Goal: Task Accomplishment & Management: Use online tool/utility

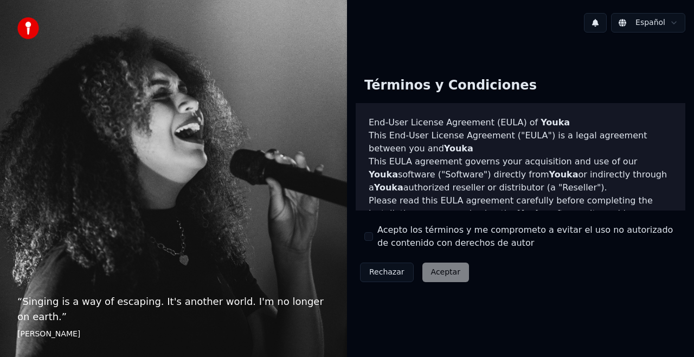
click at [441, 273] on div "Rechazar Aceptar" at bounding box center [415, 272] width 118 height 28
click at [441, 274] on div "Rechazar Aceptar" at bounding box center [415, 272] width 118 height 28
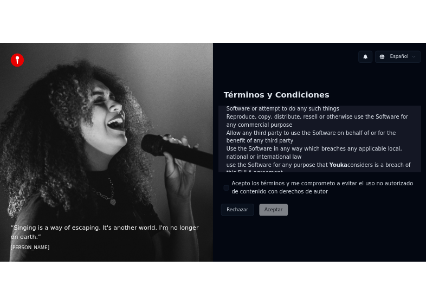
scroll to position [790, 0]
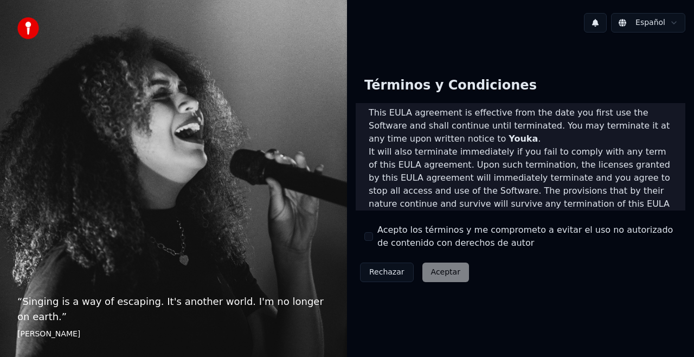
click at [443, 269] on div "Rechazar Aceptar" at bounding box center [415, 272] width 118 height 28
click at [516, 274] on div "Términos y Condiciones End-User License Agreement ([PERSON_NAME]) of Youka This…" at bounding box center [521, 176] width 330 height 217
click at [363, 234] on div "Términos y Condiciones End-User License Agreement ([PERSON_NAME]) of Youka This…" at bounding box center [521, 176] width 330 height 217
click at [368, 237] on button "Acepto los términos y me comprometo a evitar el uso no autorizado de contenido …" at bounding box center [368, 236] width 9 height 9
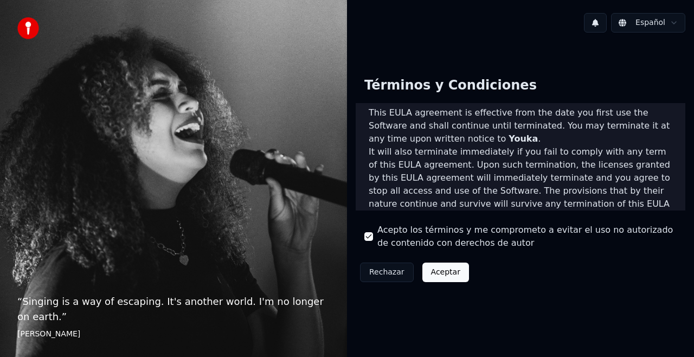
click at [435, 273] on button "Aceptar" at bounding box center [445, 272] width 47 height 20
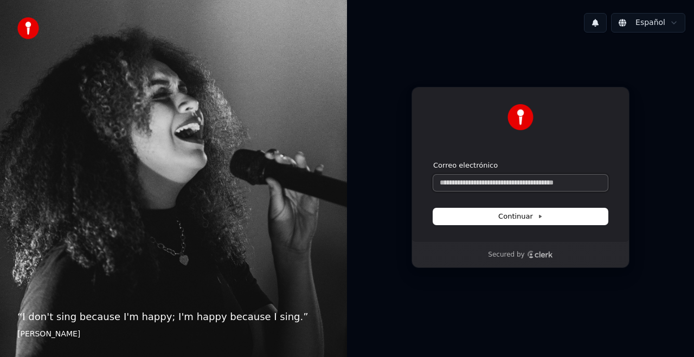
click at [470, 180] on input "Correo electrónico" at bounding box center [520, 183] width 175 height 16
click at [518, 219] on span "Continuar" at bounding box center [520, 216] width 44 height 10
type input "**********"
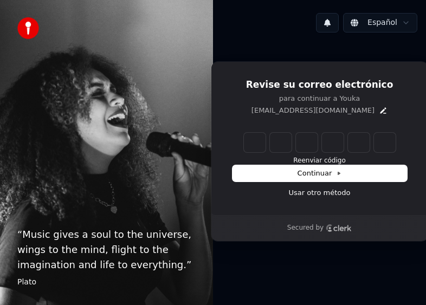
click at [254, 141] on input "Enter verification code" at bounding box center [320, 143] width 152 height 20
click at [256, 142] on input "Enter verification code" at bounding box center [330, 143] width 173 height 20
type input "******"
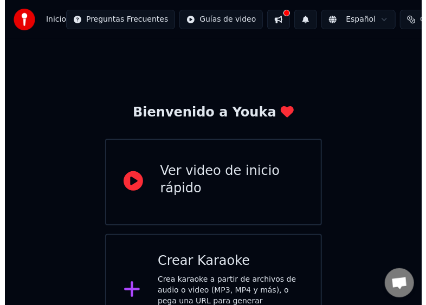
scroll to position [30, 0]
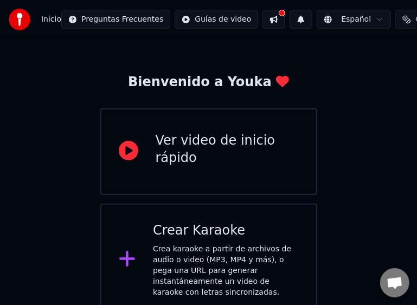
click at [202, 233] on div "Crear Karaoke" at bounding box center [226, 230] width 146 height 17
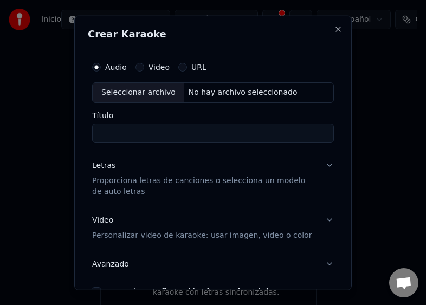
click at [115, 66] on label "Audio" at bounding box center [116, 67] width 22 height 8
click at [101, 66] on button "Audio" at bounding box center [96, 66] width 9 height 9
click at [124, 93] on div "Seleccionar archivo" at bounding box center [139, 92] width 92 height 20
type input "**********"
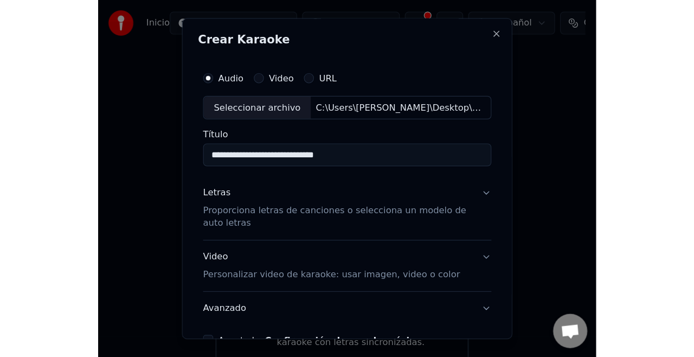
scroll to position [0, 0]
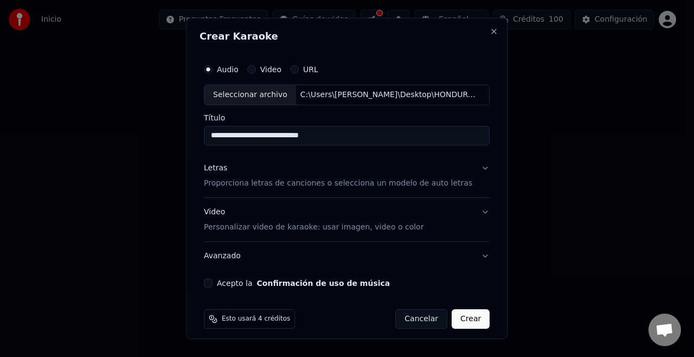
click at [226, 185] on p "Proporciona letras de canciones o selecciona un modelo de auto letras" at bounding box center [338, 183] width 268 height 11
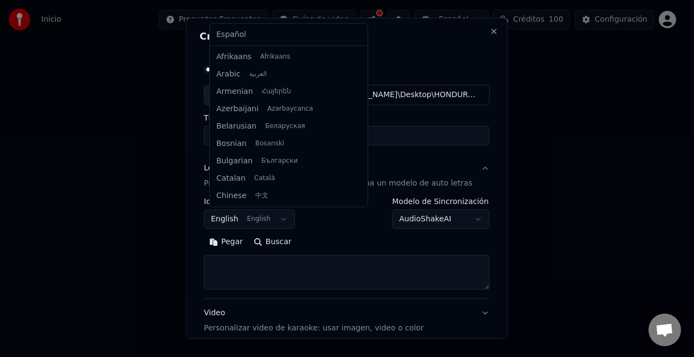
click at [281, 220] on body "**********" at bounding box center [342, 168] width 685 height 336
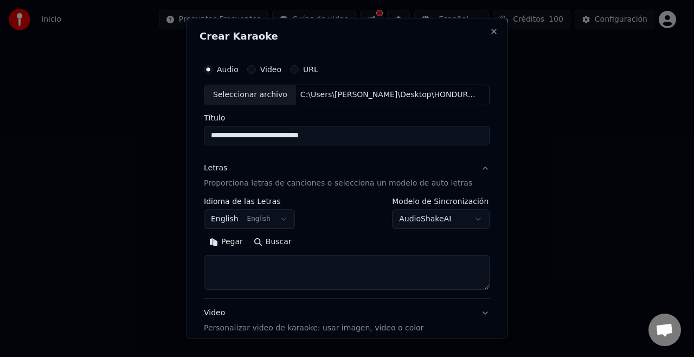
click at [131, 175] on div at bounding box center [347, 178] width 694 height 357
click at [224, 260] on textarea at bounding box center [347, 272] width 286 height 35
paste textarea "**********"
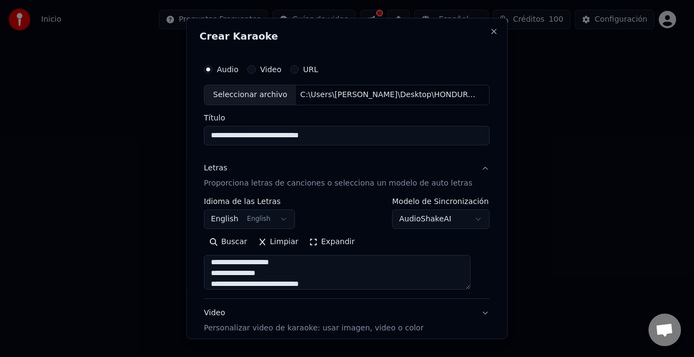
scroll to position [733, 0]
type textarea "**********"
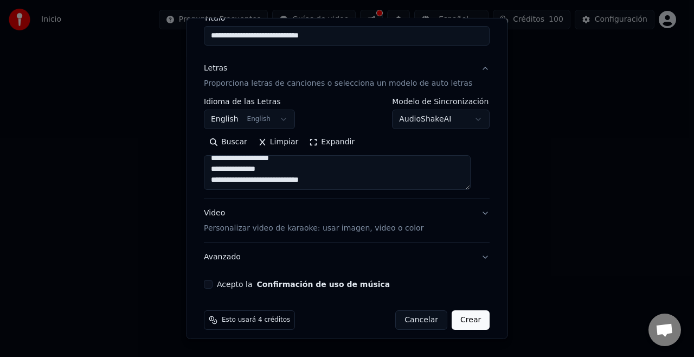
scroll to position [107, 0]
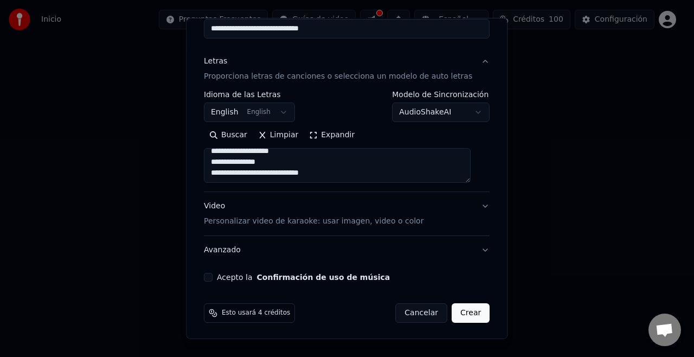
click at [315, 218] on p "Personalizar video de karaoke: usar imagen, video o color" at bounding box center [314, 221] width 220 height 11
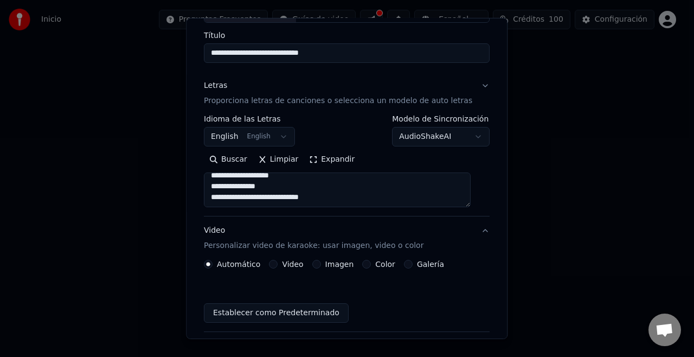
scroll to position [78, 0]
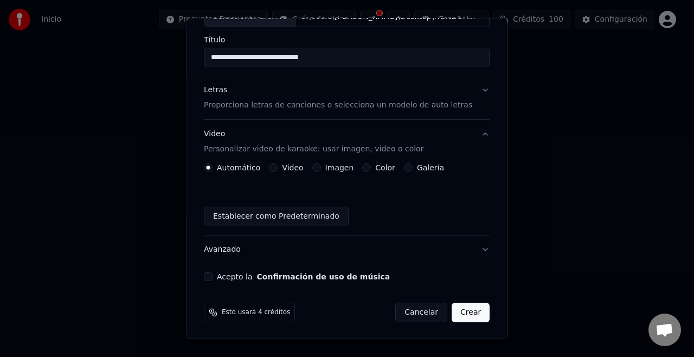
click at [275, 169] on button "Video" at bounding box center [273, 167] width 9 height 9
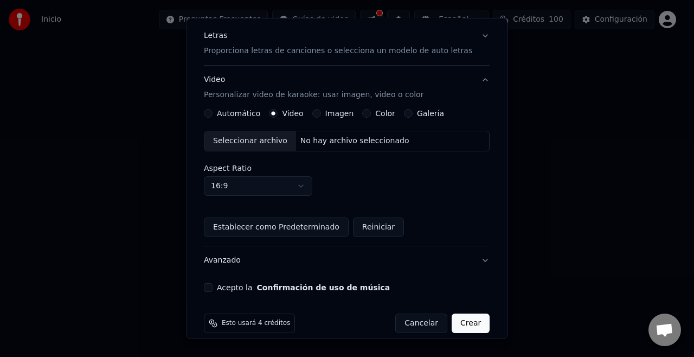
scroll to position [142, 0]
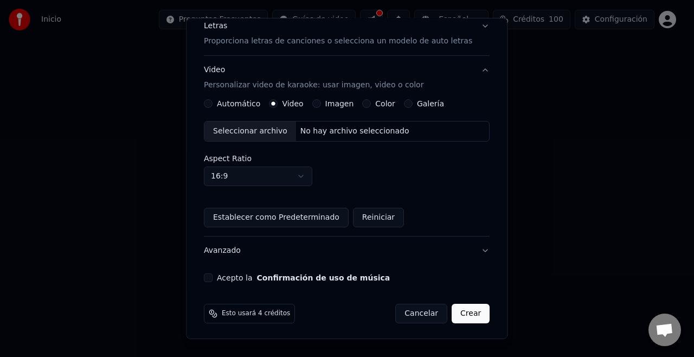
click at [212, 276] on button "Acepto la Confirmación de uso de música" at bounding box center [208, 277] width 9 height 9
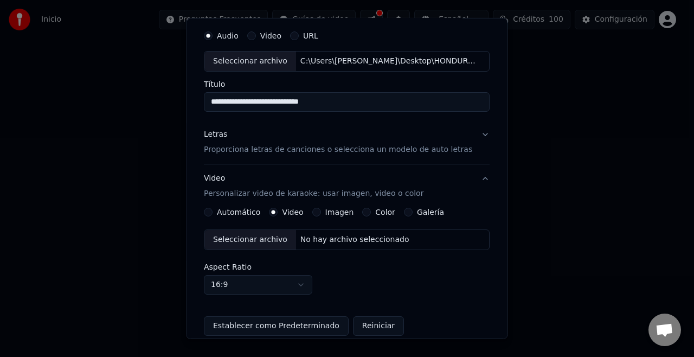
scroll to position [0, 0]
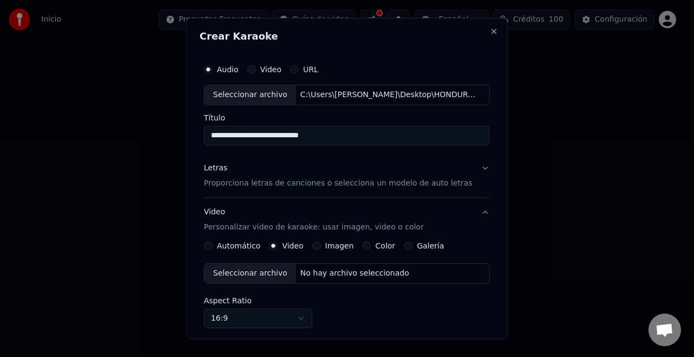
click at [256, 68] on button "Video" at bounding box center [251, 69] width 9 height 9
click at [212, 72] on button "Audio" at bounding box center [208, 69] width 9 height 9
click at [250, 93] on div "Seleccionar archivo" at bounding box center [250, 95] width 92 height 20
type input "**********"
click at [212, 247] on button "Automático" at bounding box center [208, 245] width 9 height 9
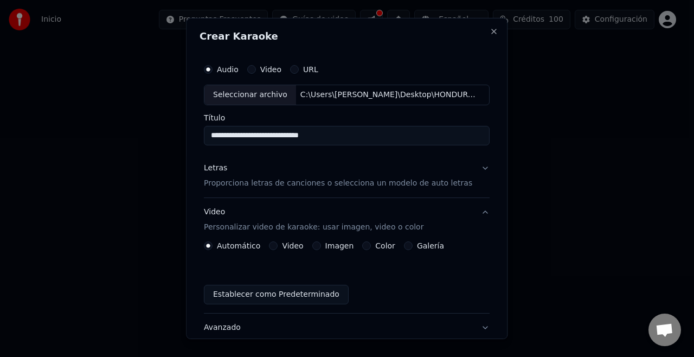
click at [256, 69] on button "Video" at bounding box center [251, 69] width 9 height 9
click at [212, 68] on button "Audio" at bounding box center [208, 69] width 9 height 9
click at [249, 94] on div "Seleccionar archivo" at bounding box center [250, 95] width 92 height 20
type input "**********"
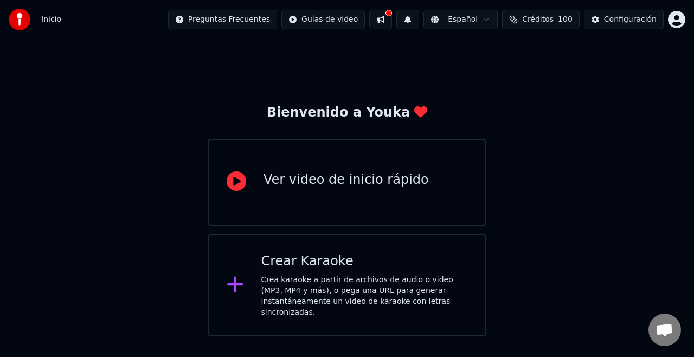
click at [265, 280] on div "Crea karaoke a partir de archivos de audio o video (MP3, MP4 y más), o pega una…" at bounding box center [364, 295] width 207 height 43
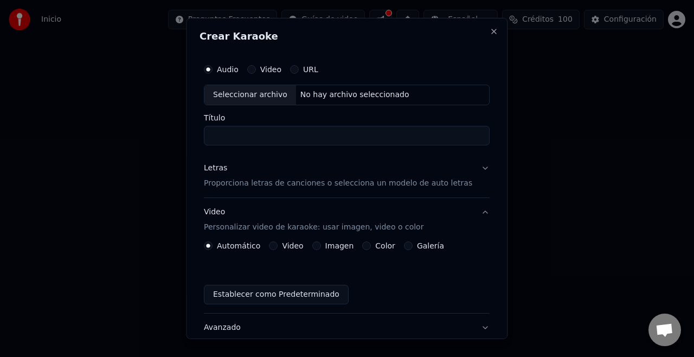
click at [235, 94] on div "Seleccionar archivo" at bounding box center [250, 95] width 92 height 20
type input "**********"
click at [255, 183] on p "Proporciona letras de canciones o selecciona un modelo de auto letras" at bounding box center [338, 183] width 268 height 11
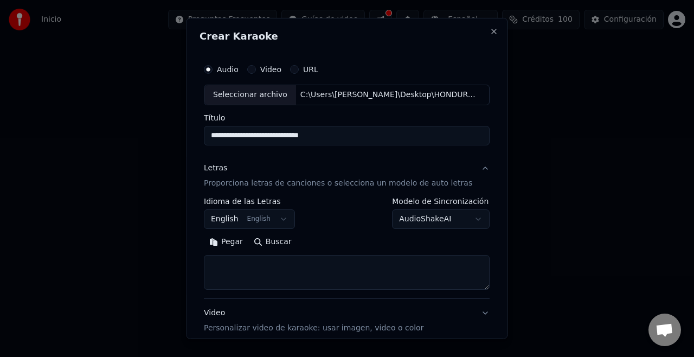
click at [231, 263] on textarea at bounding box center [347, 272] width 286 height 35
click at [228, 240] on button "Pegar" at bounding box center [226, 241] width 44 height 17
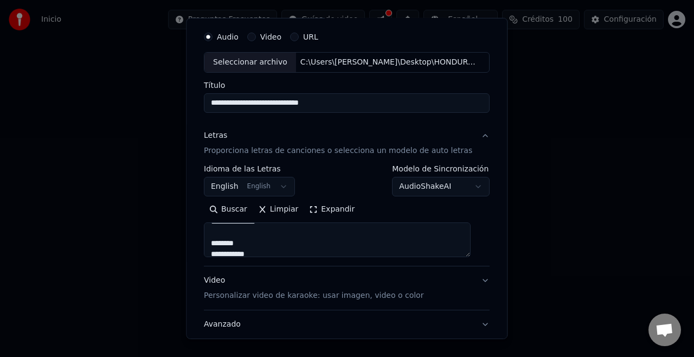
scroll to position [30, 0]
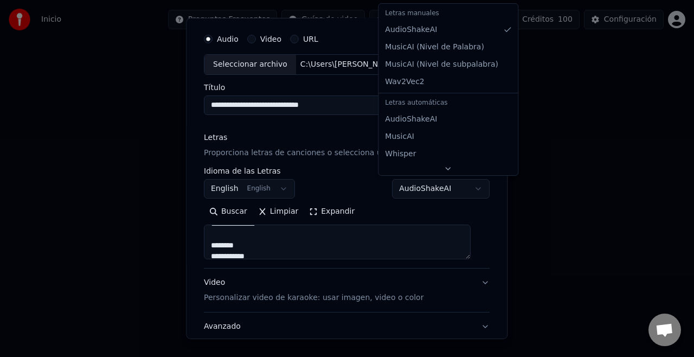
click at [426, 188] on body "**********" at bounding box center [347, 168] width 694 height 336
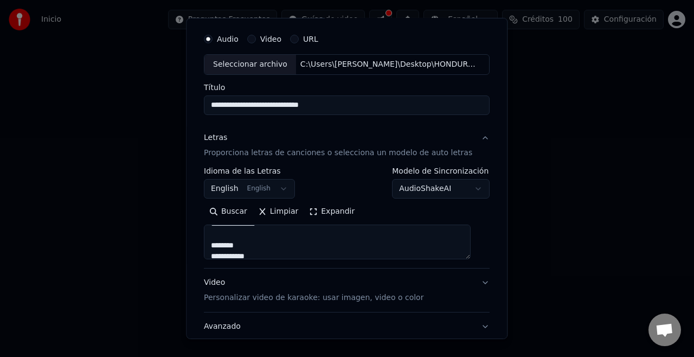
click at [426, 188] on body "**********" at bounding box center [347, 168] width 694 height 336
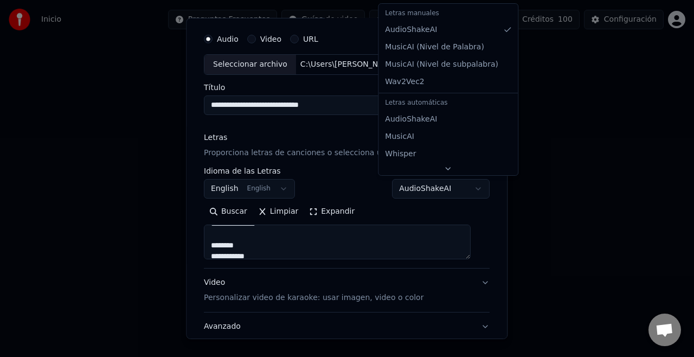
click at [426, 186] on body "**********" at bounding box center [347, 168] width 694 height 336
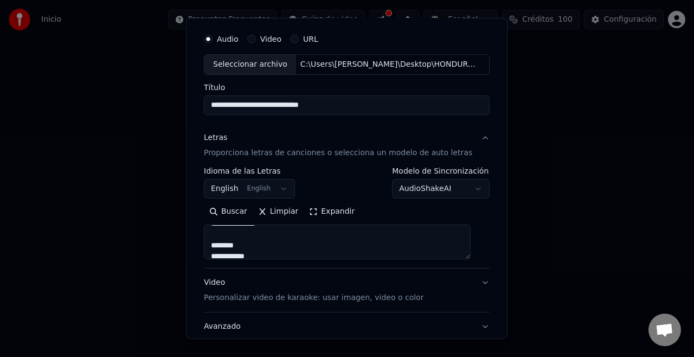
scroll to position [85, 0]
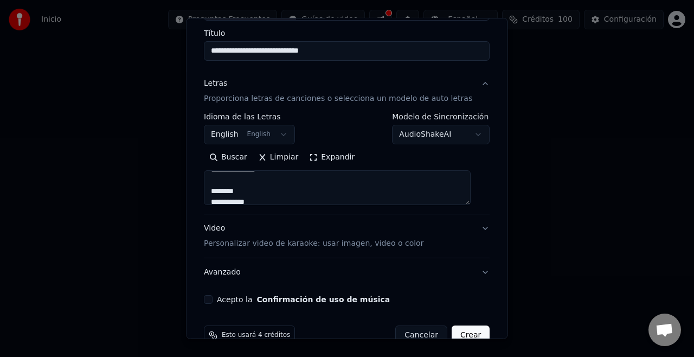
click at [271, 243] on p "Personalizar video de karaoke: usar imagen, video o color" at bounding box center [314, 243] width 220 height 11
type textarea "**********"
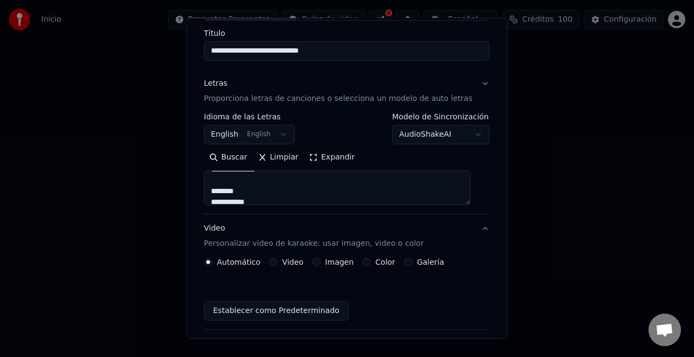
scroll to position [78, 0]
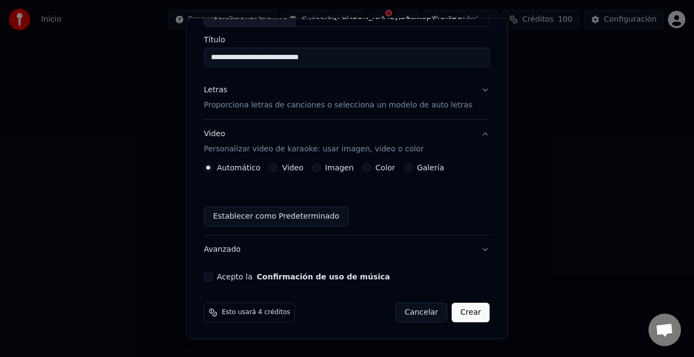
click at [426, 305] on button "Crear" at bounding box center [471, 312] width 38 height 20
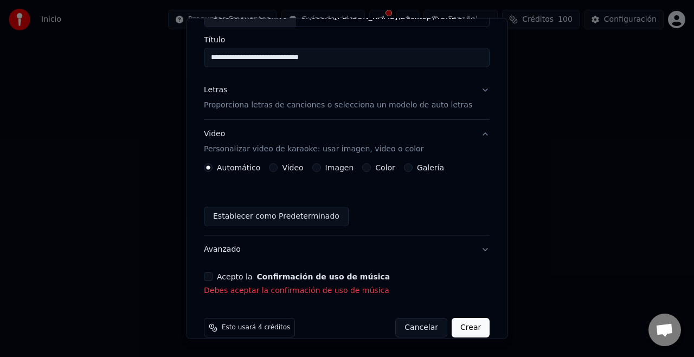
scroll to position [93, 0]
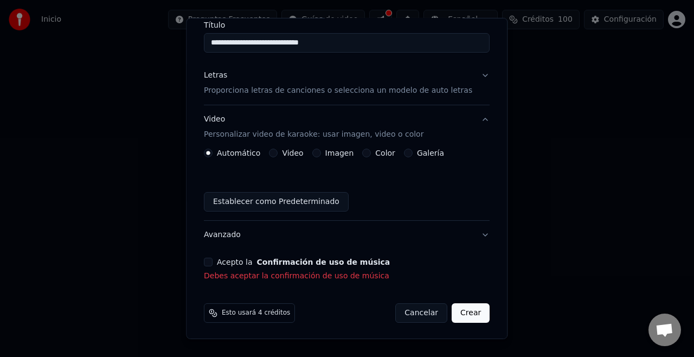
click at [212, 261] on button "Acepto la Confirmación de uso de música" at bounding box center [208, 261] width 9 height 9
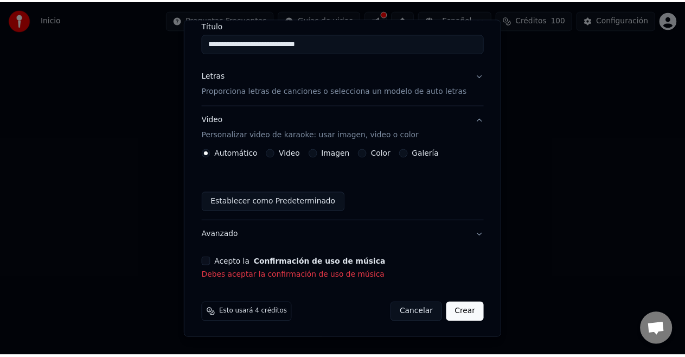
scroll to position [78, 0]
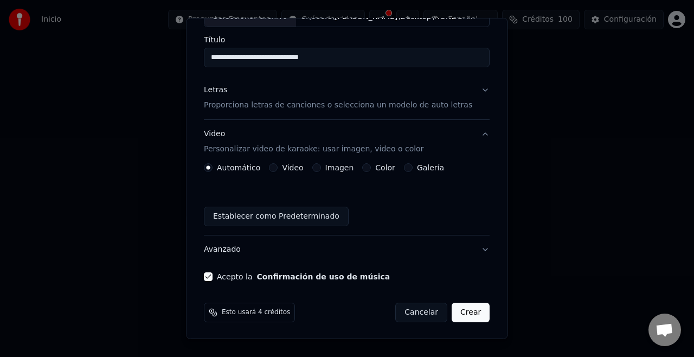
click at [426, 305] on button "Crear" at bounding box center [471, 312] width 38 height 20
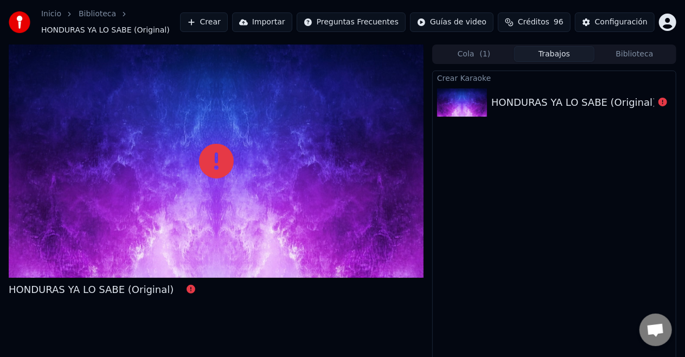
click at [215, 149] on icon at bounding box center [216, 161] width 35 height 35
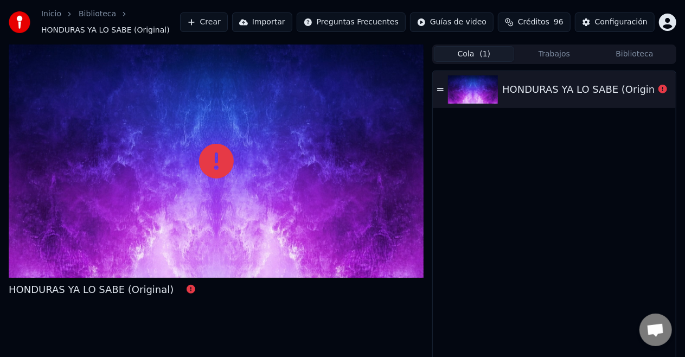
click at [426, 56] on button "Cola ( 1 )" at bounding box center [474, 54] width 80 height 16
click at [426, 92] on img at bounding box center [473, 89] width 50 height 28
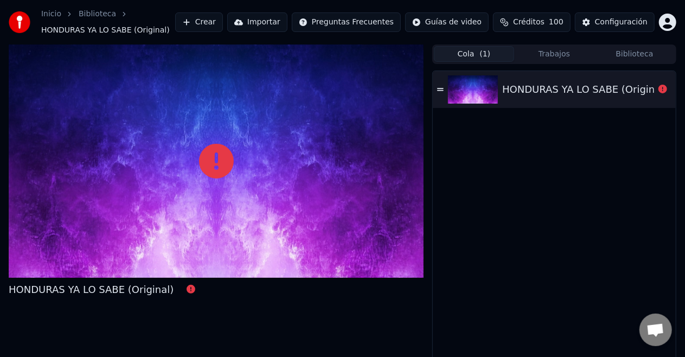
click at [223, 23] on button "Crear" at bounding box center [199, 22] width 48 height 20
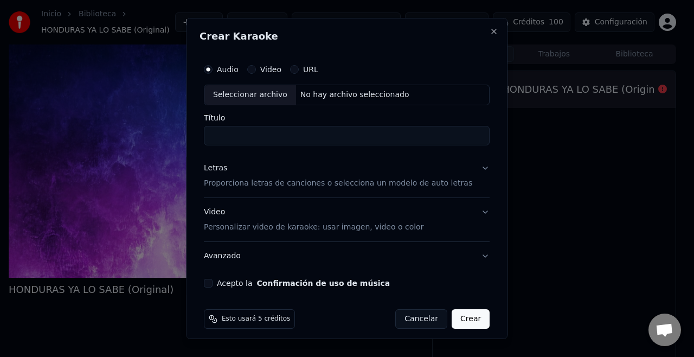
click at [232, 23] on div "Crear Karaoke Audio Video URL Seleccionar archivo No hay archivo seleccionado T…" at bounding box center [346, 178] width 321 height 321
click at [426, 30] on button "Close" at bounding box center [494, 31] width 9 height 9
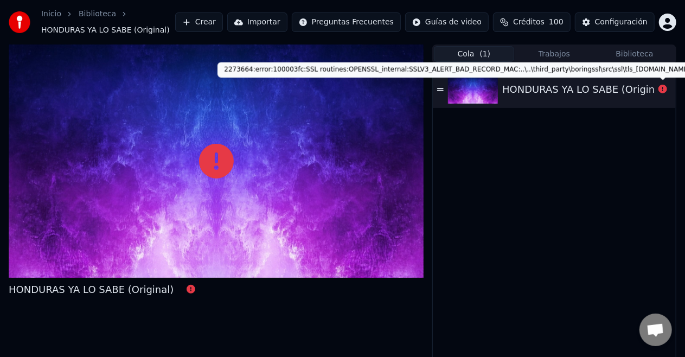
click at [426, 91] on icon at bounding box center [662, 89] width 9 height 9
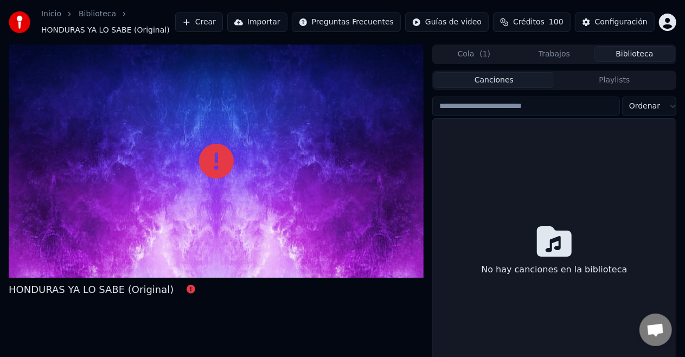
click at [426, 53] on button "Biblioteca" at bounding box center [634, 54] width 80 height 16
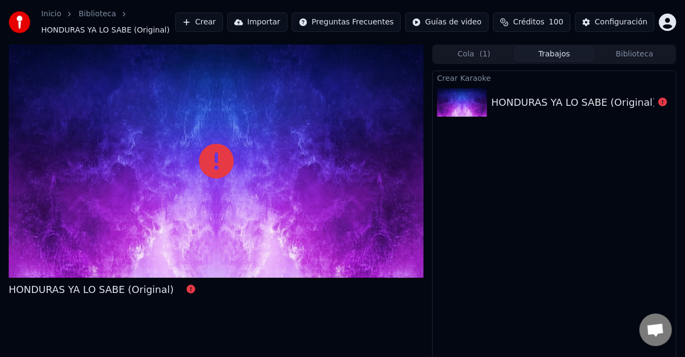
click at [426, 54] on button "Trabajos" at bounding box center [554, 54] width 80 height 16
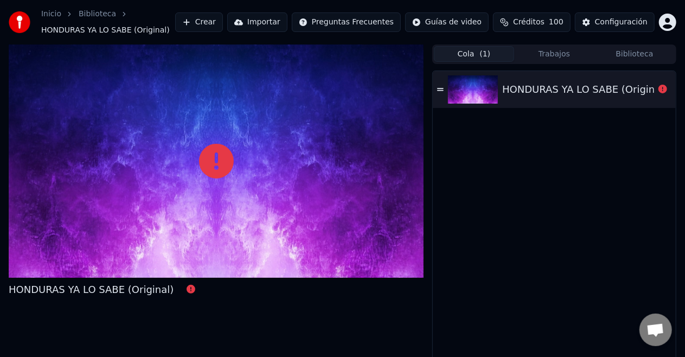
click at [426, 56] on button "Cola ( 1 )" at bounding box center [474, 54] width 80 height 16
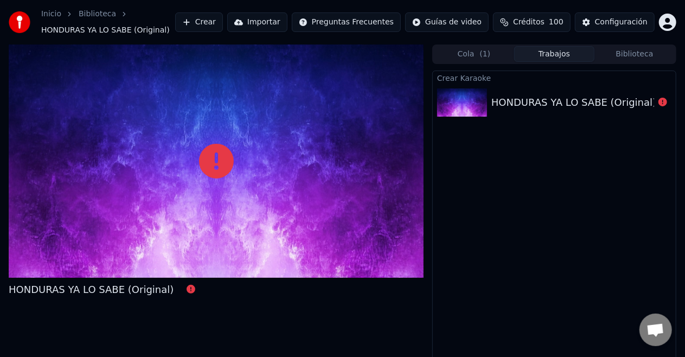
click at [426, 54] on button "Trabajos" at bounding box center [554, 54] width 80 height 16
click at [426, 305] on span "Chat abierto" at bounding box center [655, 330] width 18 height 15
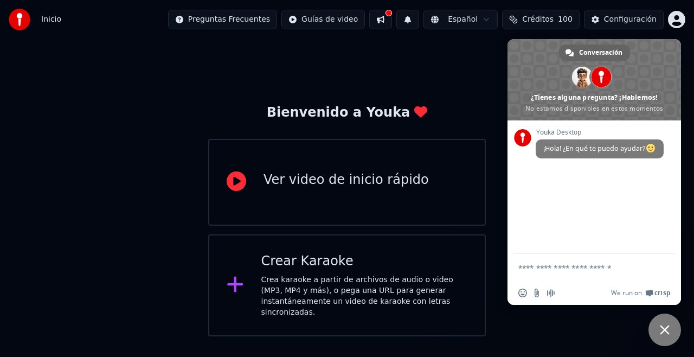
click at [559, 266] on textarea "Escribe aquí tu mensaje..." at bounding box center [582, 268] width 128 height 10
click at [109, 149] on div "Bienvenido a Youka Ver video de inicio rápido Crear Karaoke Crea karaoke a part…" at bounding box center [347, 187] width 694 height 297
click at [550, 266] on textarea "Escribe aquí tu mensaje..." at bounding box center [582, 268] width 128 height 10
click at [306, 294] on div "Crea karaoke a partir de archivos de audio o video (MP3, MP4 y más), o pega una…" at bounding box center [364, 295] width 207 height 43
click at [543, 267] on textarea "Escribe aquí tu mensaje..." at bounding box center [582, 268] width 128 height 10
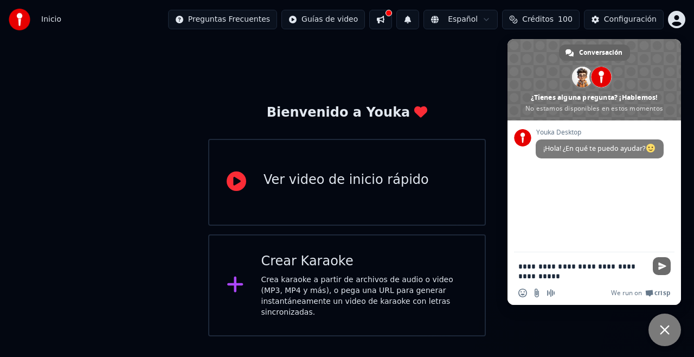
type textarea "**********"
click at [660, 266] on span "Enviar" at bounding box center [662, 266] width 8 height 8
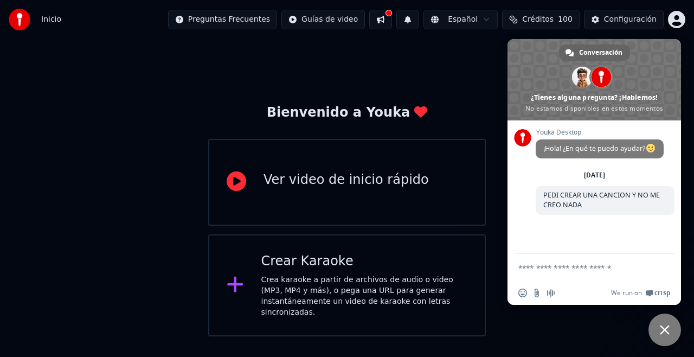
click at [597, 265] on textarea "Escribe aquí tu mensaje..." at bounding box center [582, 268] width 128 height 10
type textarea "**********"
click at [660, 269] on span "Enviar" at bounding box center [662, 267] width 8 height 8
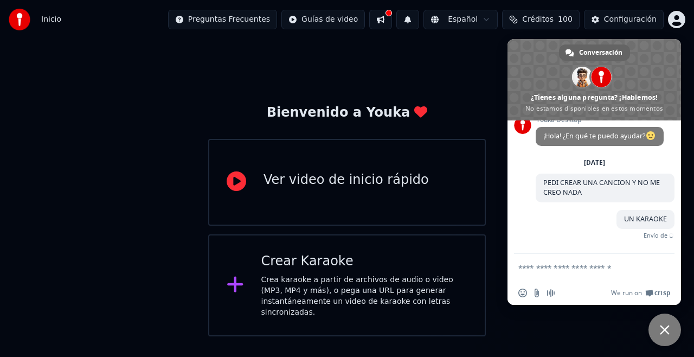
scroll to position [7, 0]
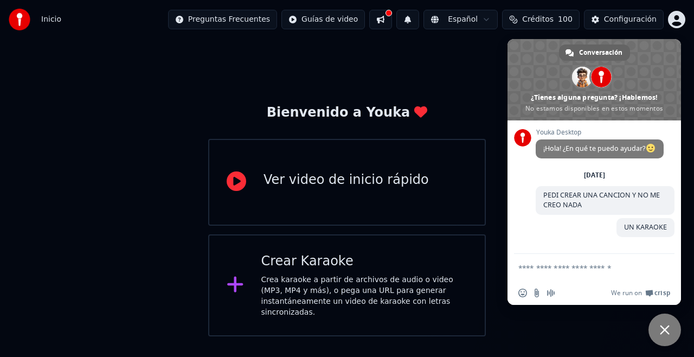
click at [128, 200] on div "Bienvenido a Youka Ver video de inicio rápido Crear Karaoke Crea karaoke a part…" at bounding box center [347, 187] width 694 height 297
click at [392, 17] on button at bounding box center [380, 20] width 23 height 20
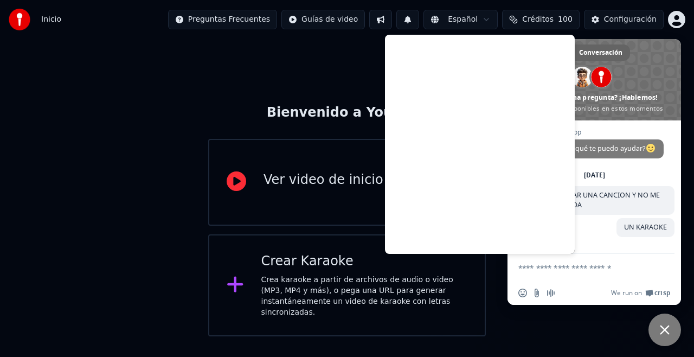
click at [173, 128] on div "Bienvenido a Youka Ver video de inicio rápido Crear Karaoke Crea karaoke a part…" at bounding box center [347, 187] width 694 height 297
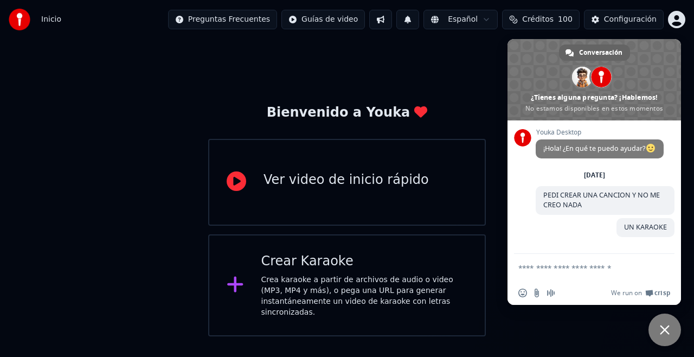
click at [245, 280] on div at bounding box center [240, 285] width 26 height 22
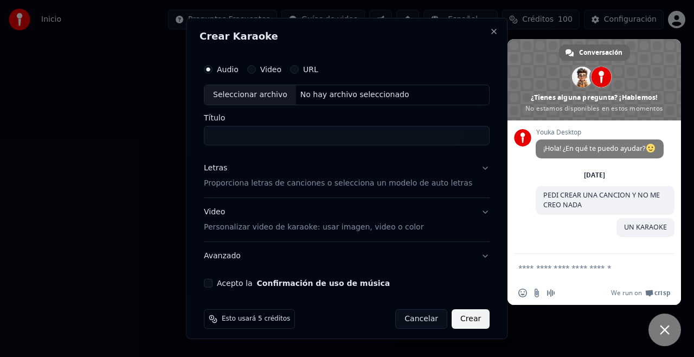
click at [247, 92] on div "Seleccionar archivo" at bounding box center [250, 95] width 92 height 20
type input "**********"
click at [199, 78] on div "**********" at bounding box center [346, 178] width 321 height 321
click at [434, 182] on p "Proporciona letras de canciones o selecciona un modelo de auto letras" at bounding box center [338, 183] width 268 height 11
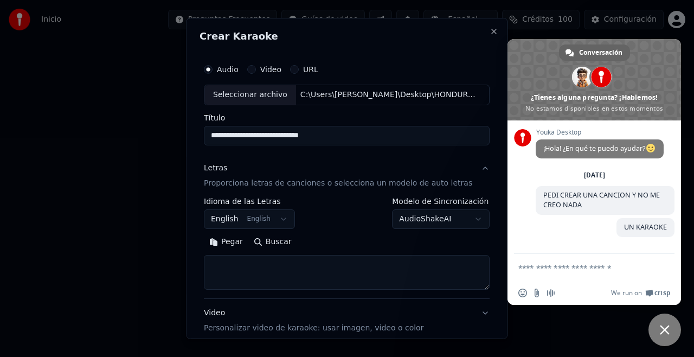
click at [283, 221] on body "**********" at bounding box center [347, 168] width 694 height 336
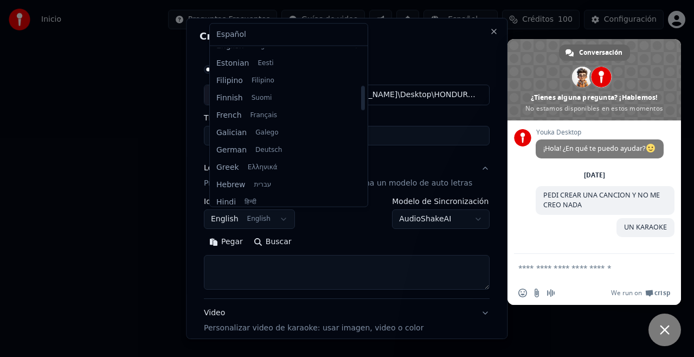
scroll to position [0, 0]
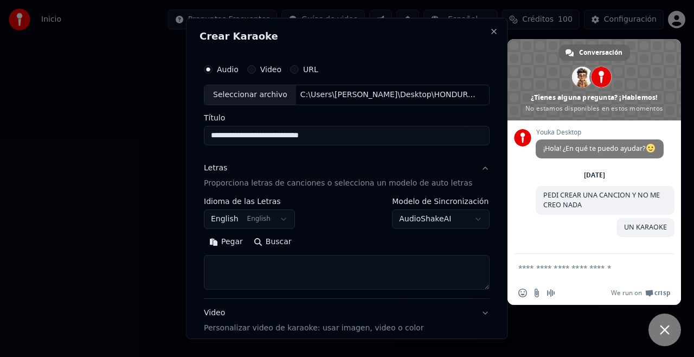
click at [556, 268] on div at bounding box center [347, 178] width 694 height 357
select select
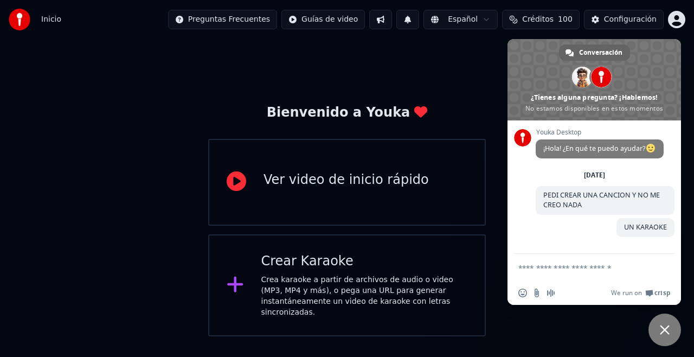
click at [576, 266] on textarea "Escribe aquí tu mensaje..." at bounding box center [582, 268] width 128 height 10
type textarea "**********"
click at [664, 268] on span "Enviar" at bounding box center [662, 267] width 8 height 8
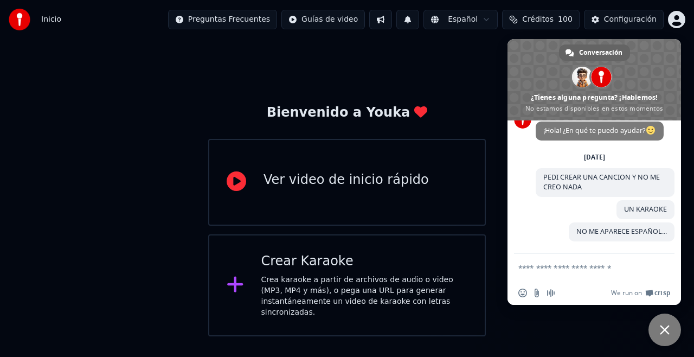
scroll to position [29, 0]
click at [457, 68] on div "Bienvenido a Youka Ver video de inicio rápido Crear Karaoke Crea karaoke a part…" at bounding box center [347, 187] width 694 height 297
click at [571, 270] on textarea "Escribe aquí tu mensaje..." at bounding box center [582, 268] width 128 height 10
click at [239, 278] on icon at bounding box center [235, 284] width 17 height 20
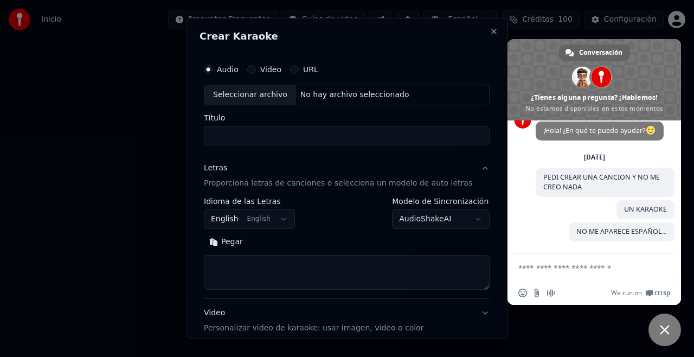
click at [242, 96] on div "Seleccionar archivo" at bounding box center [250, 95] width 92 height 20
type input "**********"
click at [461, 218] on body "**********" at bounding box center [347, 168] width 694 height 336
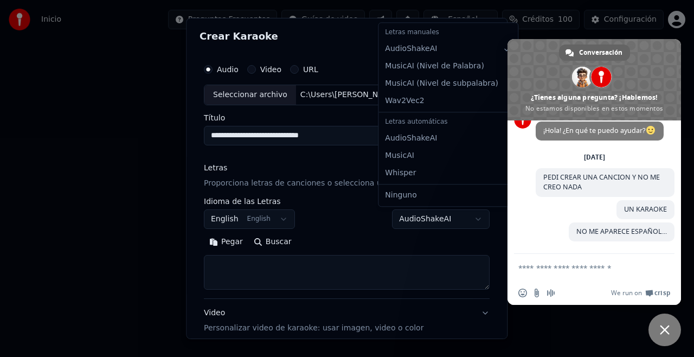
click at [406, 220] on body "**********" at bounding box center [347, 168] width 694 height 336
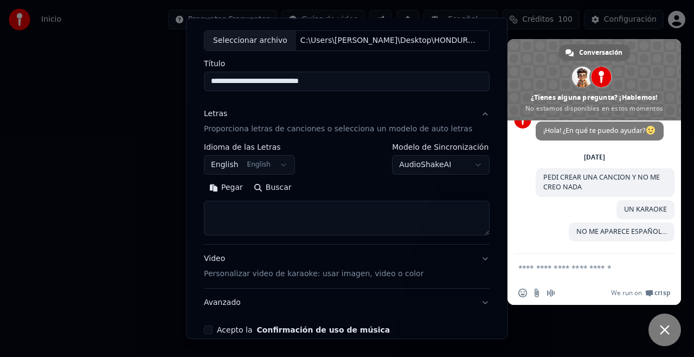
scroll to position [107, 0]
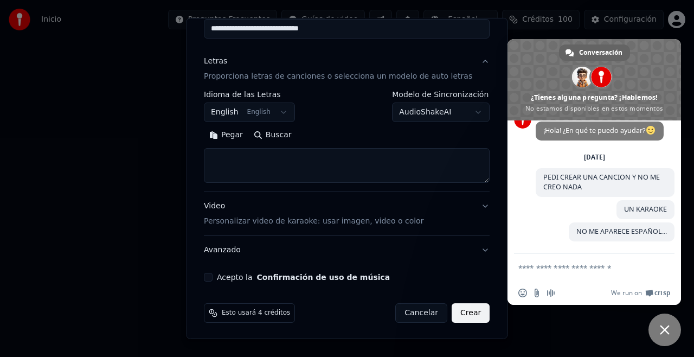
click at [273, 217] on p "Personalizar video de karaoke: usar imagen, video o color" at bounding box center [314, 221] width 220 height 11
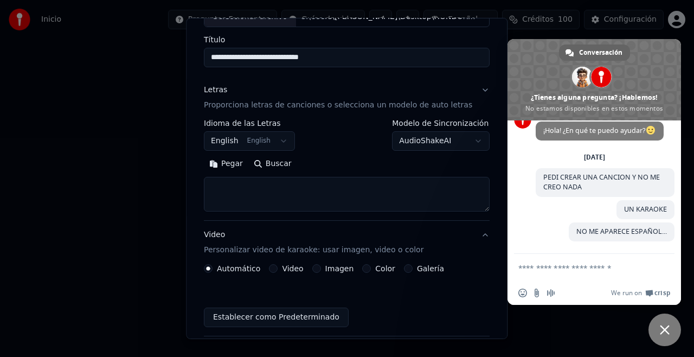
scroll to position [78, 0]
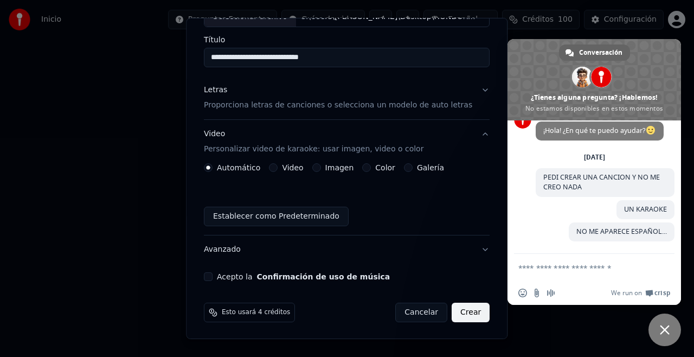
click at [212, 278] on button "Acepto la Confirmación de uso de música" at bounding box center [208, 276] width 9 height 9
click at [455, 313] on button "Crear" at bounding box center [471, 312] width 38 height 20
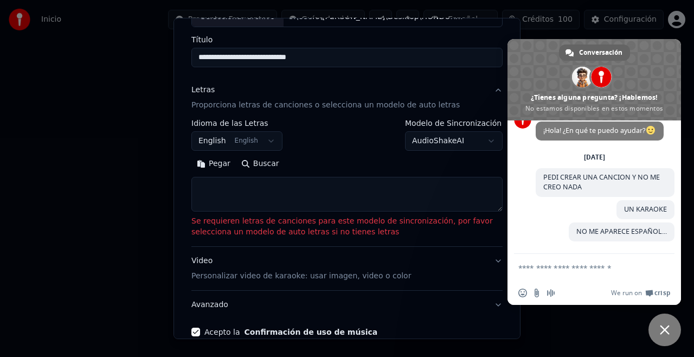
click at [207, 185] on textarea at bounding box center [346, 194] width 311 height 35
paste textarea "**********"
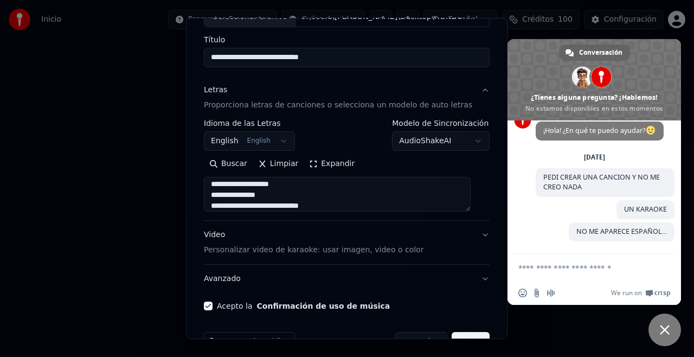
scroll to position [107, 0]
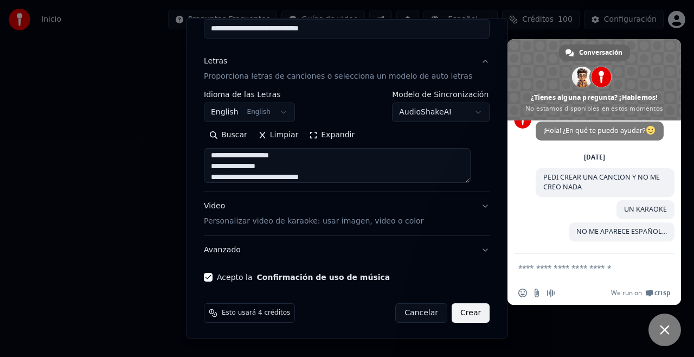
type textarea "**********"
click at [471, 205] on button "Video Personalizar video de karaoke: usar imagen, video o color" at bounding box center [347, 213] width 286 height 43
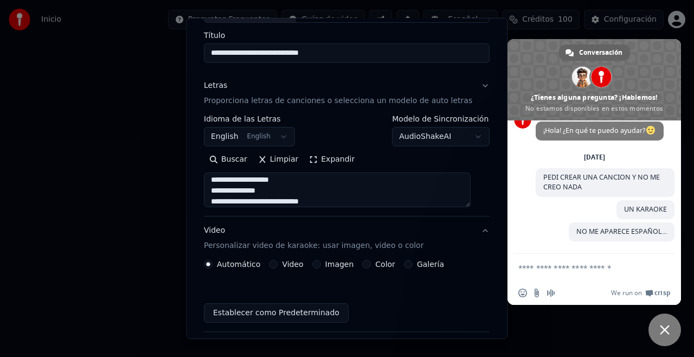
scroll to position [78, 0]
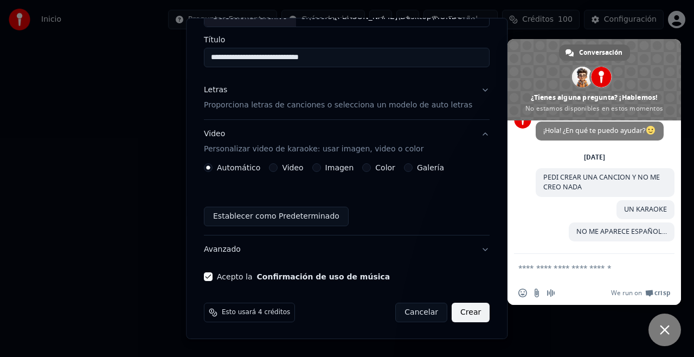
click at [278, 167] on button "Video" at bounding box center [273, 167] width 9 height 9
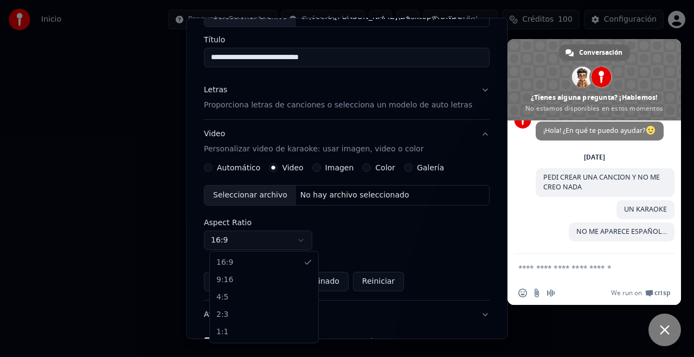
click at [307, 240] on body "**********" at bounding box center [347, 168] width 694 height 336
click at [287, 243] on body "**********" at bounding box center [347, 168] width 694 height 336
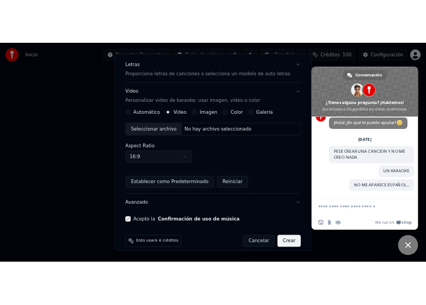
scroll to position [142, 0]
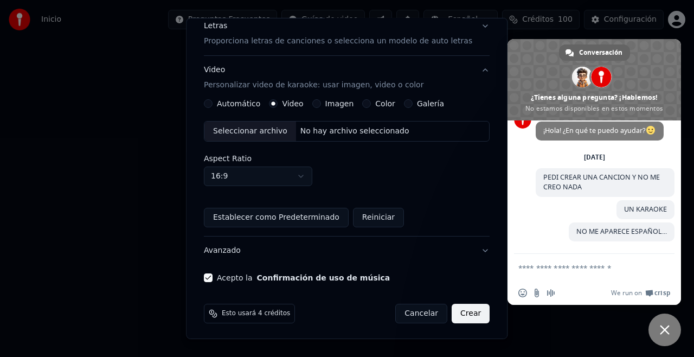
click at [452, 314] on button "Crear" at bounding box center [471, 314] width 38 height 20
click at [457, 312] on button "Crear" at bounding box center [471, 314] width 38 height 20
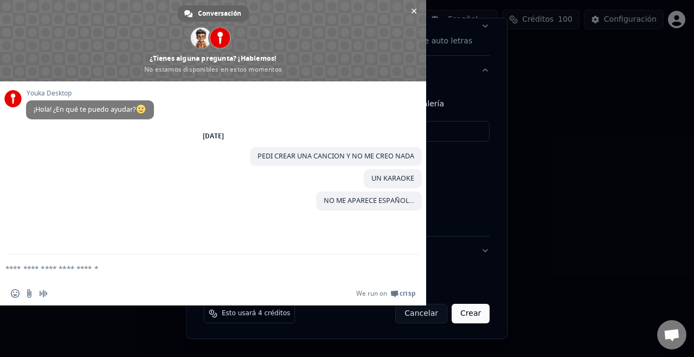
scroll to position [0, 0]
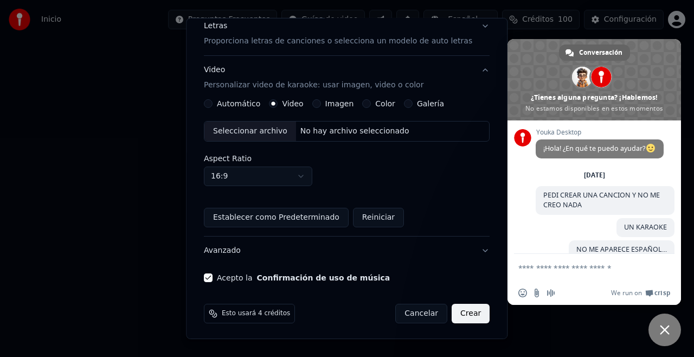
click at [453, 313] on button "Crear" at bounding box center [471, 314] width 38 height 20
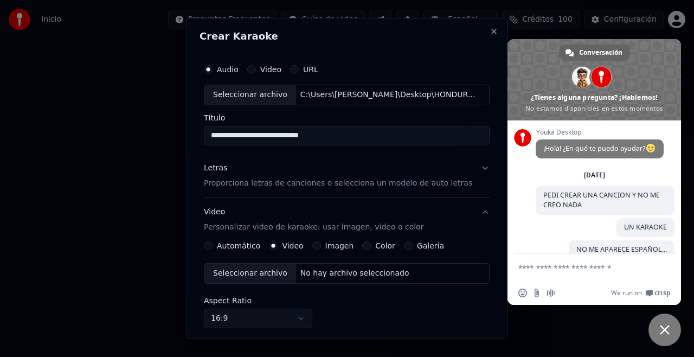
click at [258, 183] on p "Proporciona letras de canciones o selecciona un modelo de auto letras" at bounding box center [338, 183] width 268 height 11
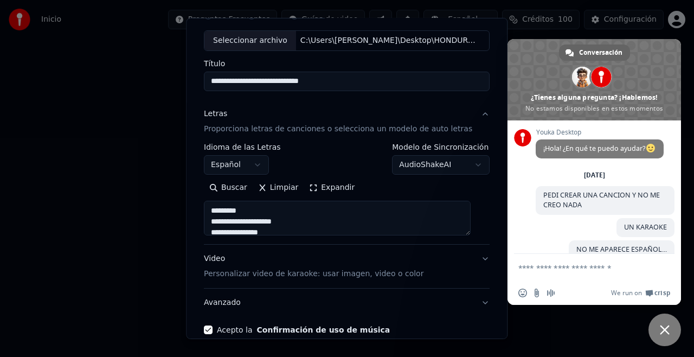
scroll to position [107, 0]
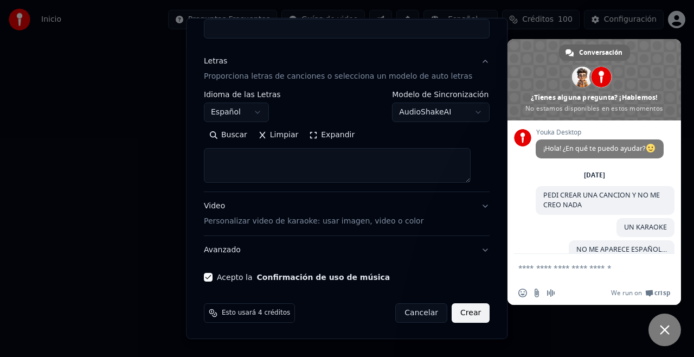
select select
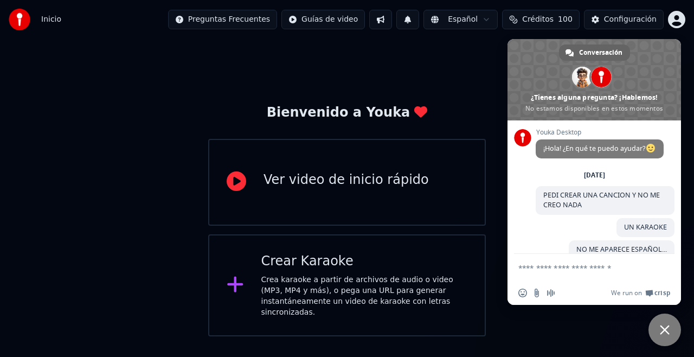
click at [662, 333] on span "Cerrar el chat" at bounding box center [665, 330] width 10 height 10
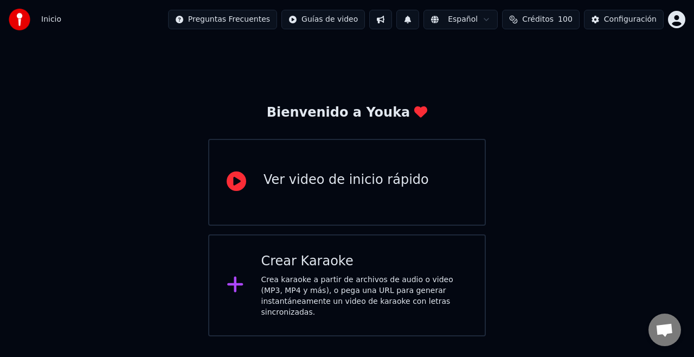
click at [297, 278] on div "Crea karaoke a partir de archivos de audio o video (MP3, MP4 y más), o pega una…" at bounding box center [364, 295] width 207 height 43
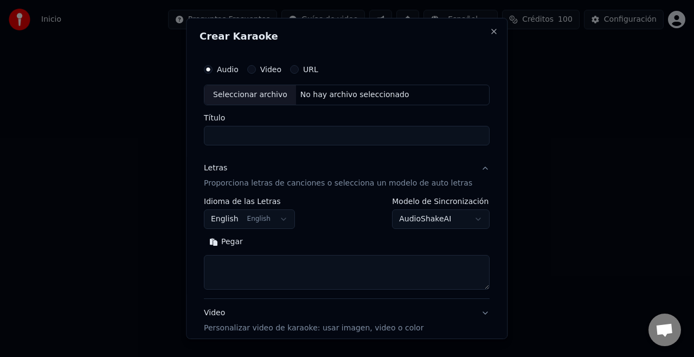
click at [240, 97] on div "Seleccionar archivo" at bounding box center [250, 95] width 92 height 20
type input "**********"
click at [224, 179] on p "Proporciona letras de canciones o selecciona un modelo de auto letras" at bounding box center [338, 183] width 268 height 11
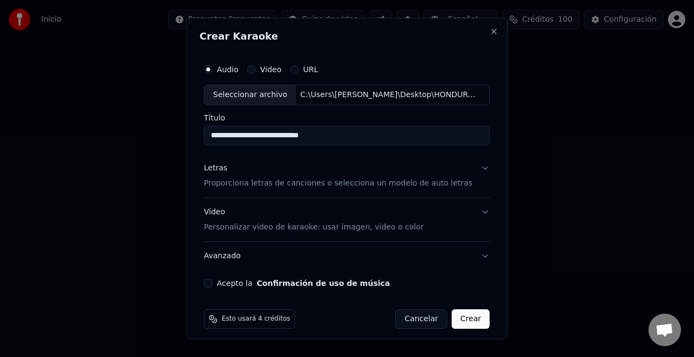
click at [241, 186] on p "Proporciona letras de canciones o selecciona un modelo de auto letras" at bounding box center [338, 183] width 268 height 11
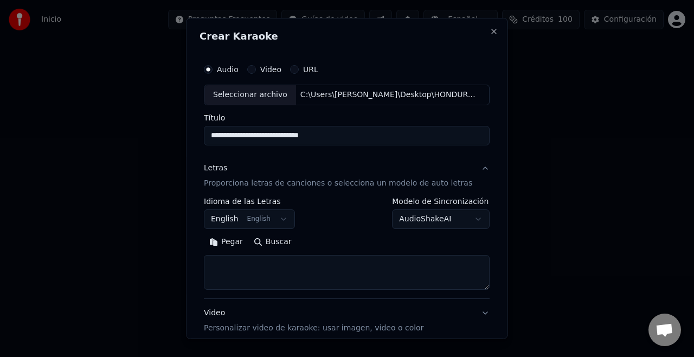
click at [236, 263] on textarea at bounding box center [347, 272] width 286 height 35
paste textarea "**********"
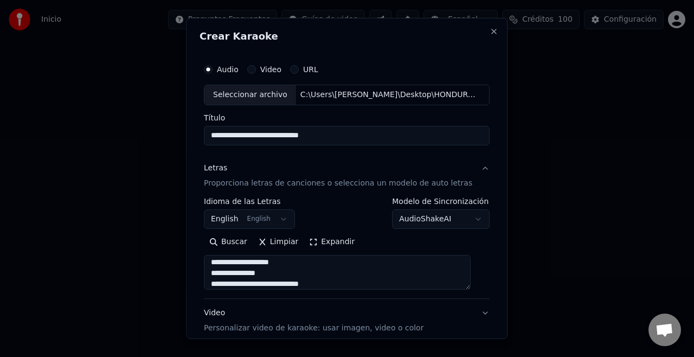
scroll to position [733, 0]
type textarea "**********"
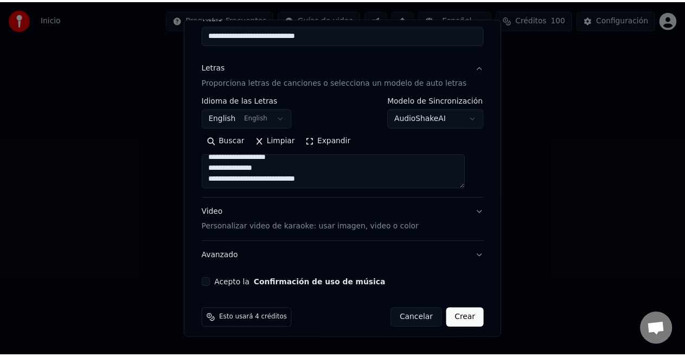
scroll to position [107, 0]
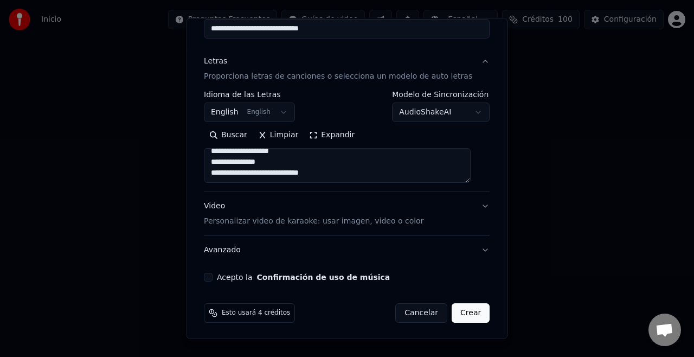
click at [212, 278] on button "Acepto la Confirmación de uso de música" at bounding box center [208, 277] width 9 height 9
click at [455, 313] on button "Crear" at bounding box center [471, 313] width 38 height 20
select select "**"
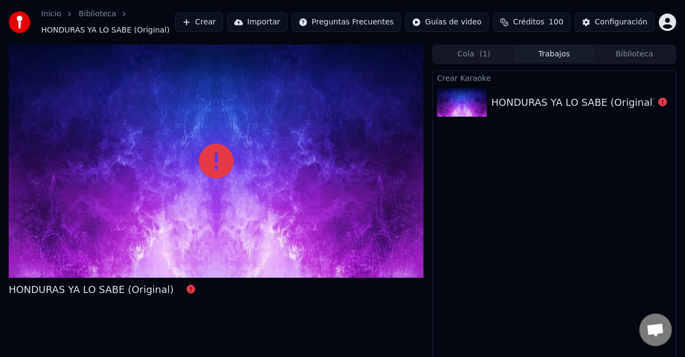
click at [545, 102] on div "HONDURAS YA LO SABE (Original)" at bounding box center [573, 102] width 165 height 15
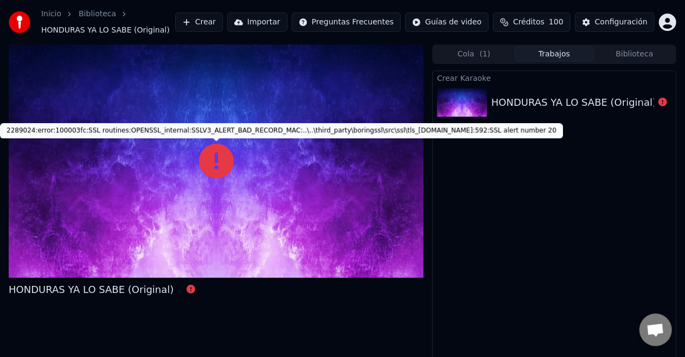
click at [219, 157] on icon at bounding box center [216, 161] width 35 height 35
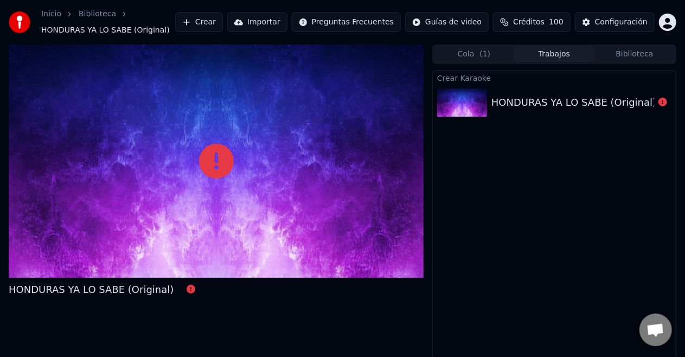
click at [219, 157] on icon at bounding box center [216, 161] width 35 height 35
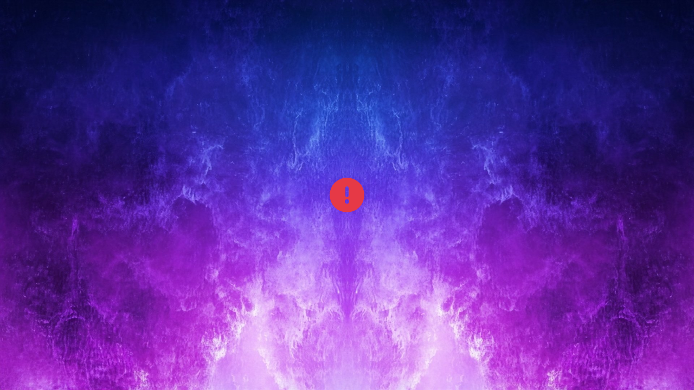
click at [372, 213] on div at bounding box center [347, 195] width 694 height 390
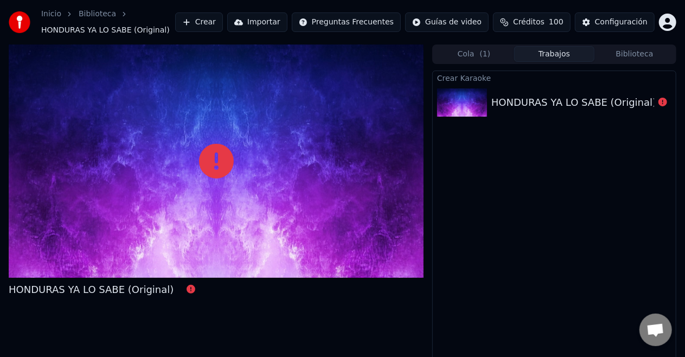
click at [278, 181] on div at bounding box center [216, 160] width 415 height 233
click at [656, 332] on span "Chat abierto" at bounding box center [655, 330] width 18 height 15
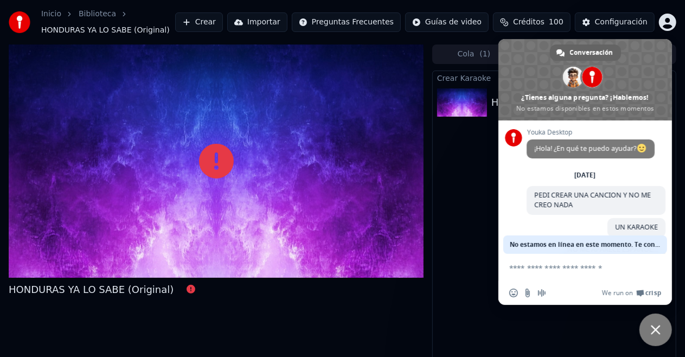
scroll to position [48, 0]
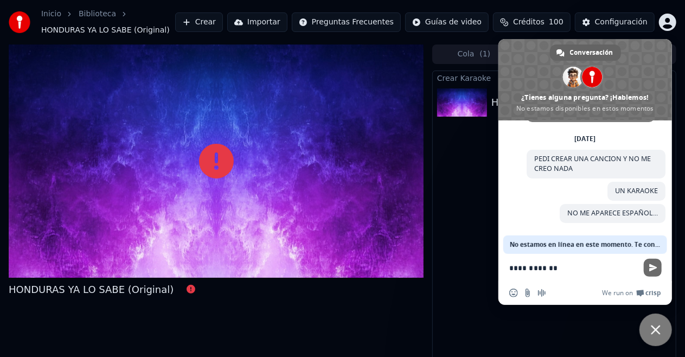
type textarea "**********"
click at [654, 267] on span "Enviar" at bounding box center [653, 267] width 8 height 8
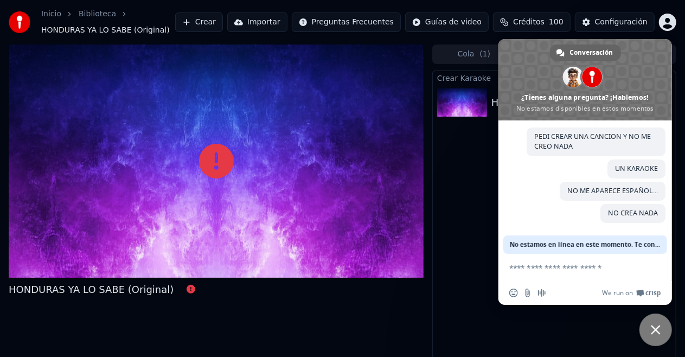
scroll to position [70, 0]
click at [654, 331] on span "Cerrar el chat" at bounding box center [655, 330] width 10 height 10
